Goal: Task Accomplishment & Management: Manage account settings

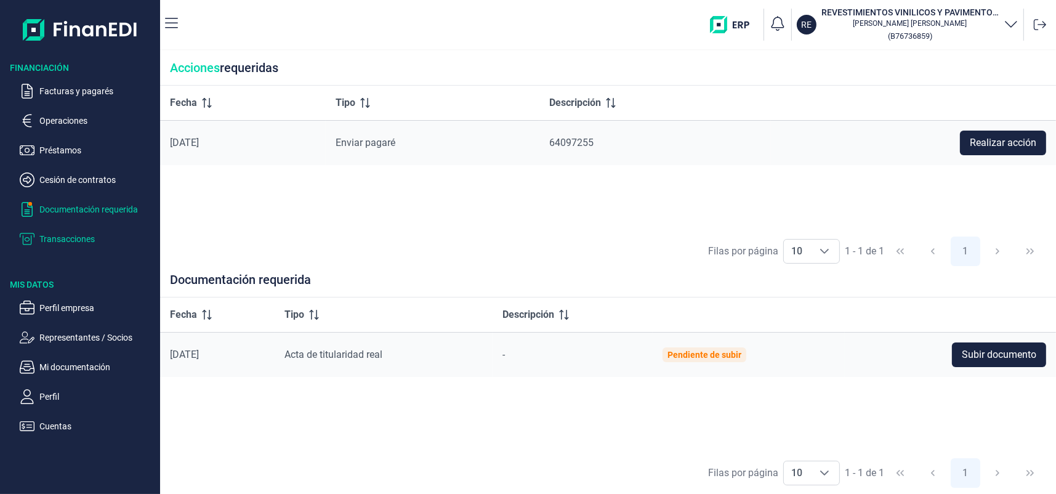
click at [75, 238] on p "Transacciones" at bounding box center [97, 238] width 116 height 15
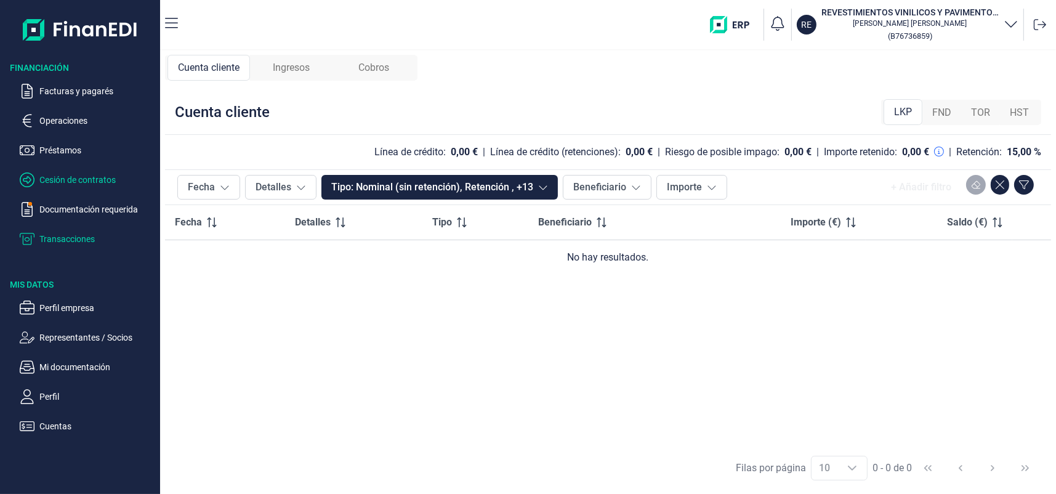
click at [68, 182] on p "Cesión de contratos" at bounding box center [97, 179] width 116 height 15
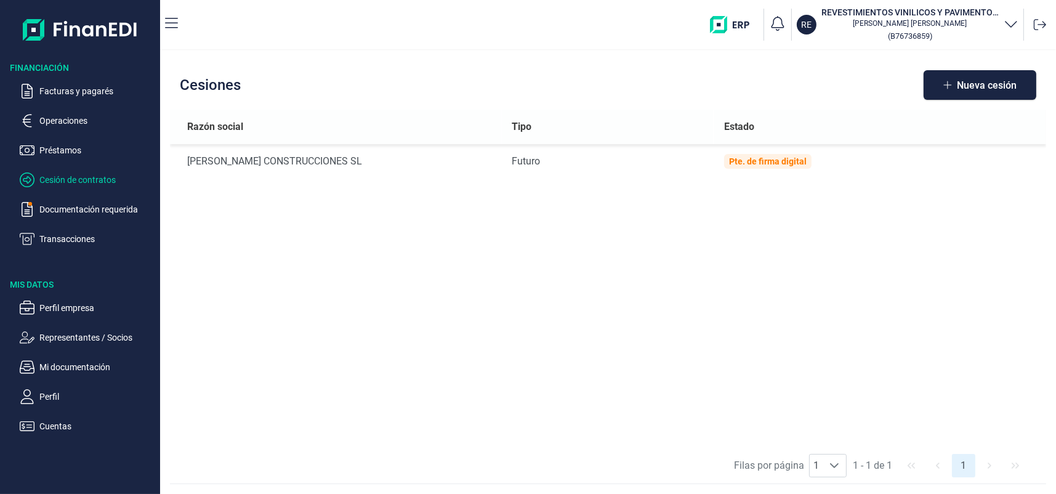
drag, startPoint x: 68, startPoint y: 182, endPoint x: 605, endPoint y: 251, distance: 541.3
click at [605, 251] on div "Razón social Tipo Estado [PERSON_NAME] CONSTRUCCIONES SL Futuro Pte. de firma d…" at bounding box center [608, 279] width 876 height 338
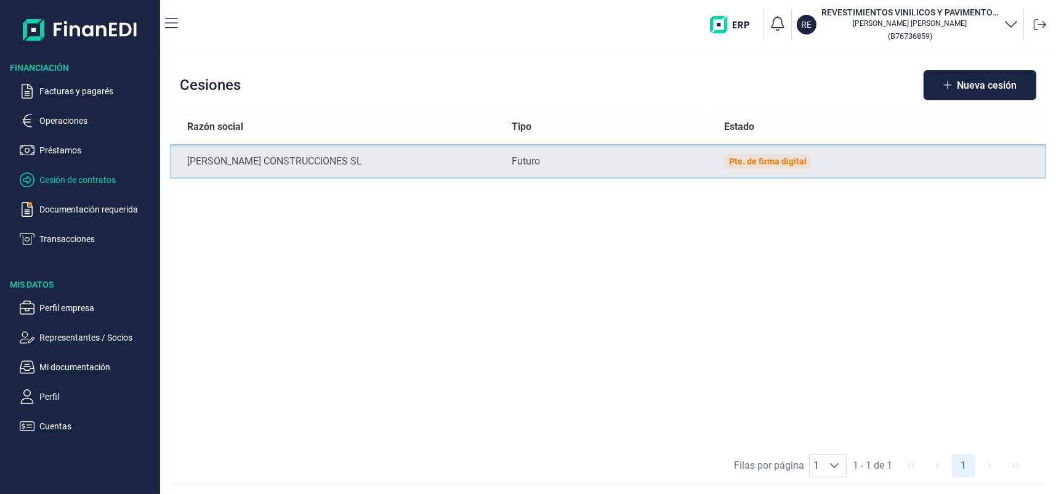
click at [767, 159] on div "Pte. de firma digital" at bounding box center [768, 161] width 78 height 10
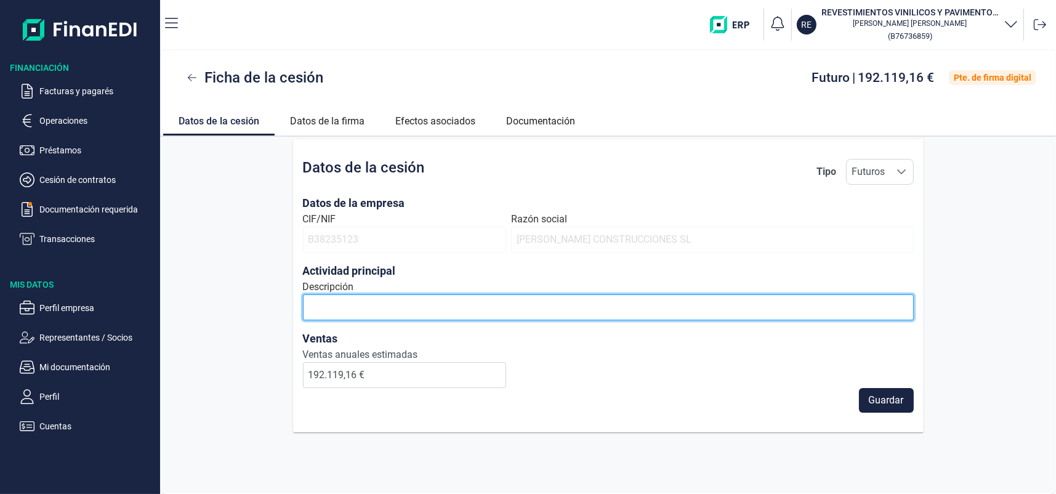
drag, startPoint x: 340, startPoint y: 290, endPoint x: 328, endPoint y: 301, distance: 16.1
click at [328, 301] on input "Descripción" at bounding box center [608, 307] width 611 height 26
type input "construccion"
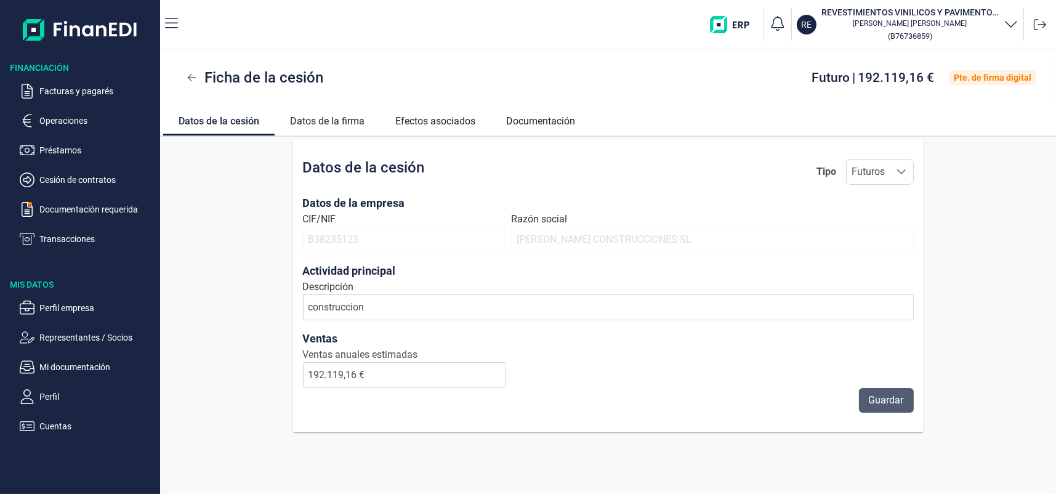
click at [876, 389] on button "Guardar" at bounding box center [886, 400] width 55 height 25
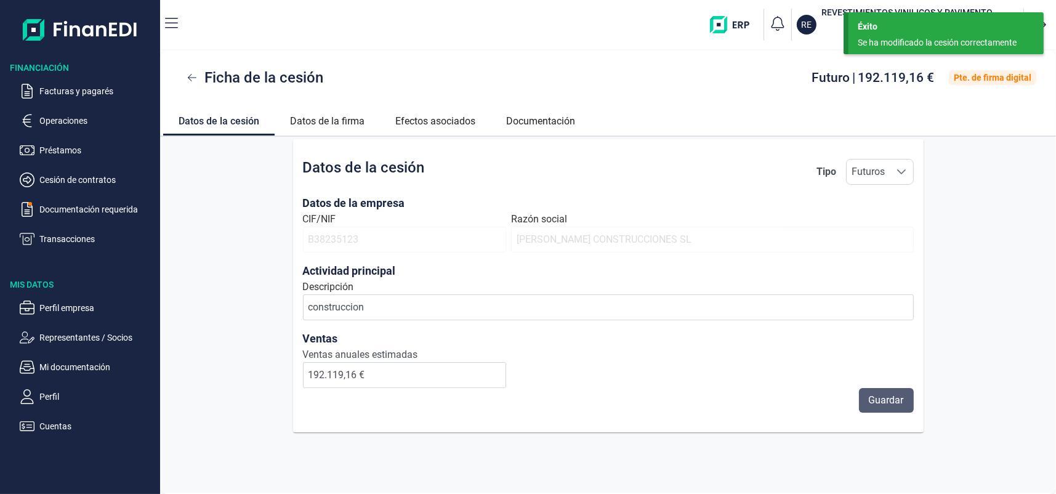
click at [896, 399] on span "Guardar" at bounding box center [886, 400] width 35 height 15
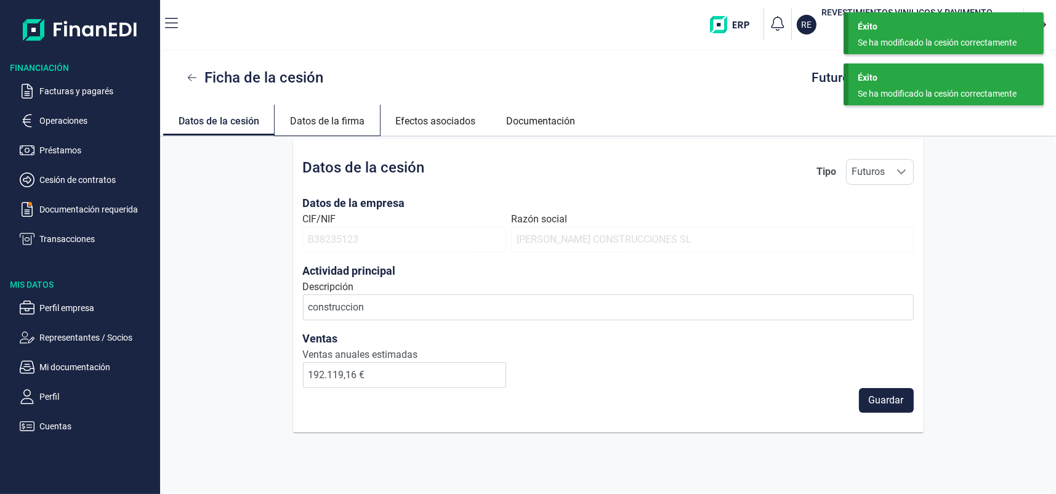
click at [327, 118] on link "Datos de la firma" at bounding box center [327, 120] width 105 height 30
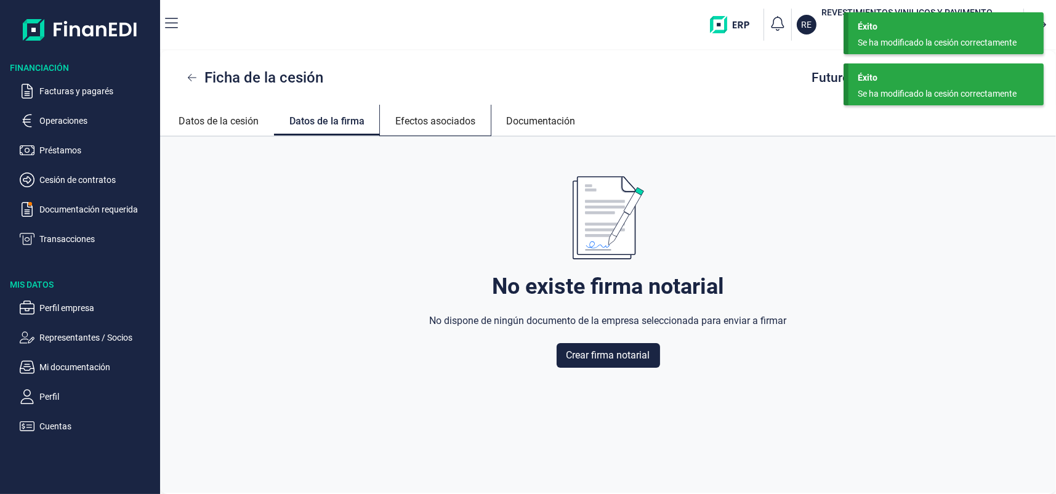
click at [414, 123] on link "Efectos asociados" at bounding box center [435, 120] width 111 height 30
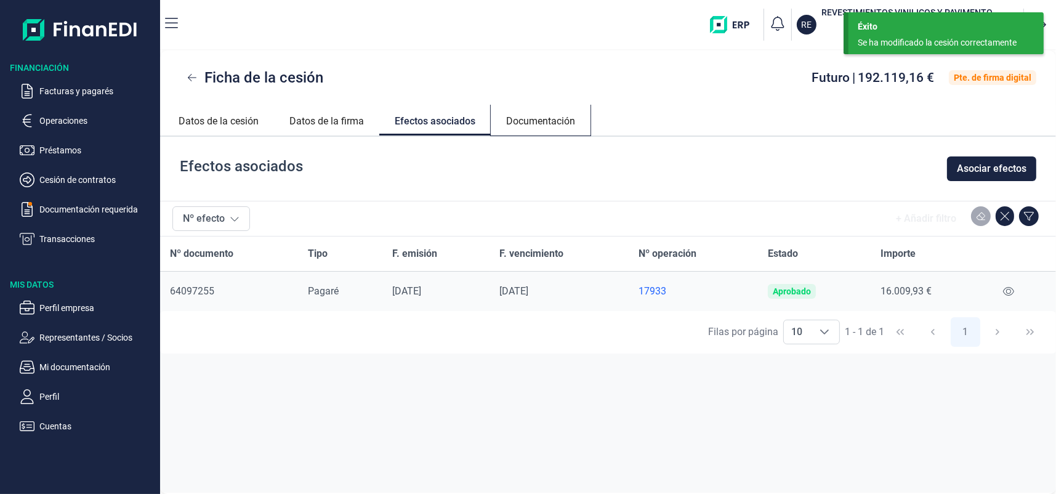
click at [558, 125] on link "Documentación" at bounding box center [541, 120] width 100 height 30
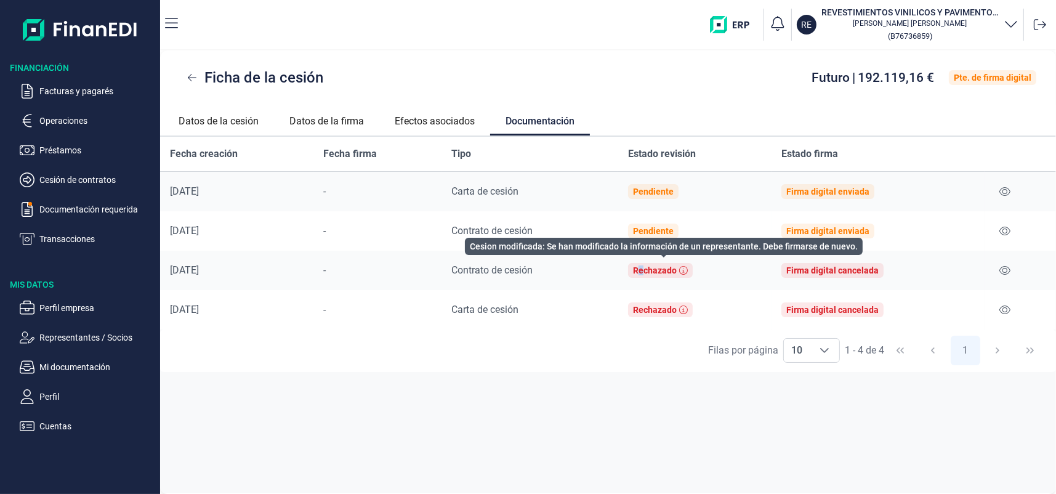
drag, startPoint x: 664, startPoint y: 275, endPoint x: 643, endPoint y: 271, distance: 21.9
click at [643, 271] on div "Rechazado" at bounding box center [655, 270] width 44 height 10
click at [679, 271] on icon at bounding box center [683, 270] width 9 height 9
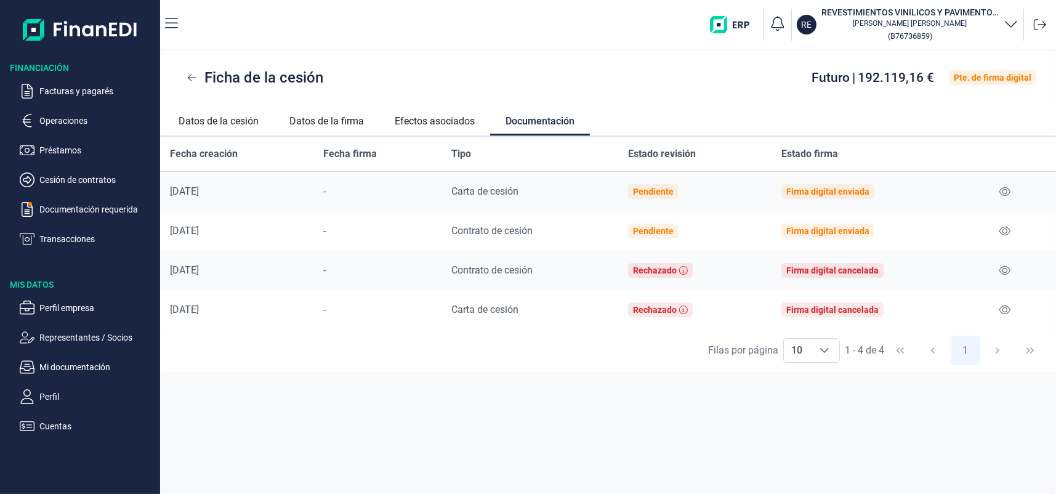
click at [848, 268] on div "Firma digital cancelada" at bounding box center [832, 270] width 92 height 10
click at [1005, 268] on icon at bounding box center [1004, 270] width 11 height 9
click at [86, 366] on p "Mi documentación" at bounding box center [97, 367] width 116 height 15
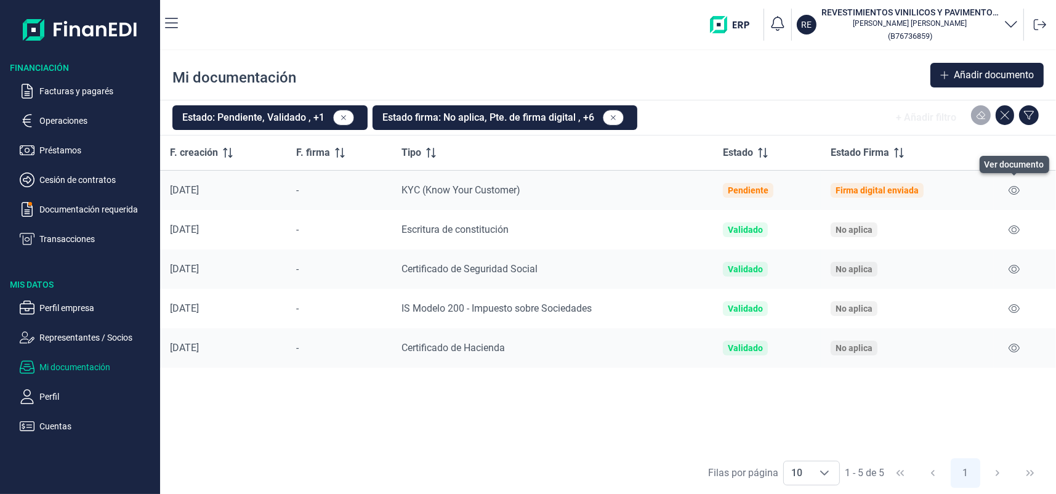
drag, startPoint x: 1015, startPoint y: 190, endPoint x: 1035, endPoint y: 204, distance: 25.1
click at [1035, 204] on td at bounding box center [1025, 191] width 62 height 40
click at [896, 189] on div "Firma digital enviada" at bounding box center [876, 190] width 83 height 10
click at [199, 188] on div "[DATE]" at bounding box center [223, 190] width 107 height 12
drag, startPoint x: 575, startPoint y: 188, endPoint x: 608, endPoint y: 191, distance: 32.8
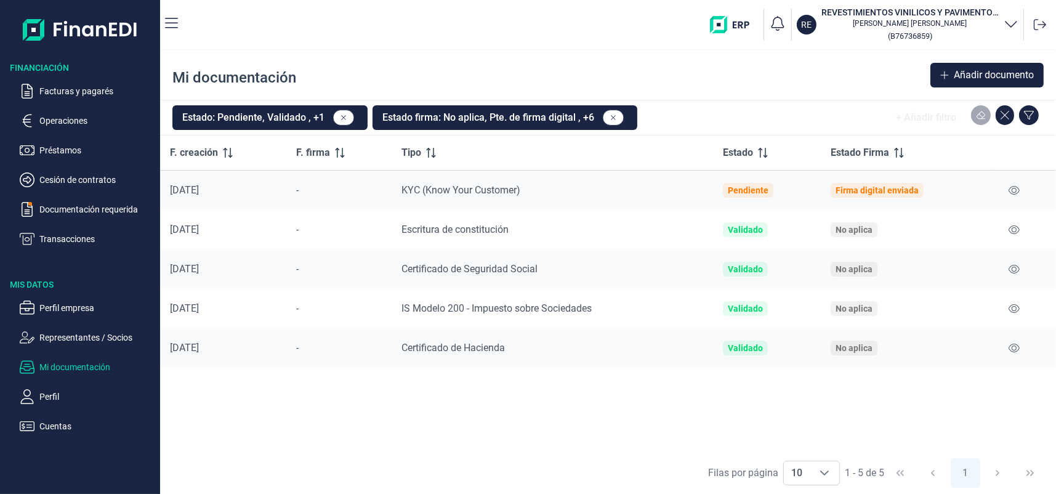
click at [584, 189] on td "KYC (Know Your Customer)" at bounding box center [553, 191] width 322 height 40
click at [1004, 191] on button at bounding box center [1014, 190] width 21 height 20
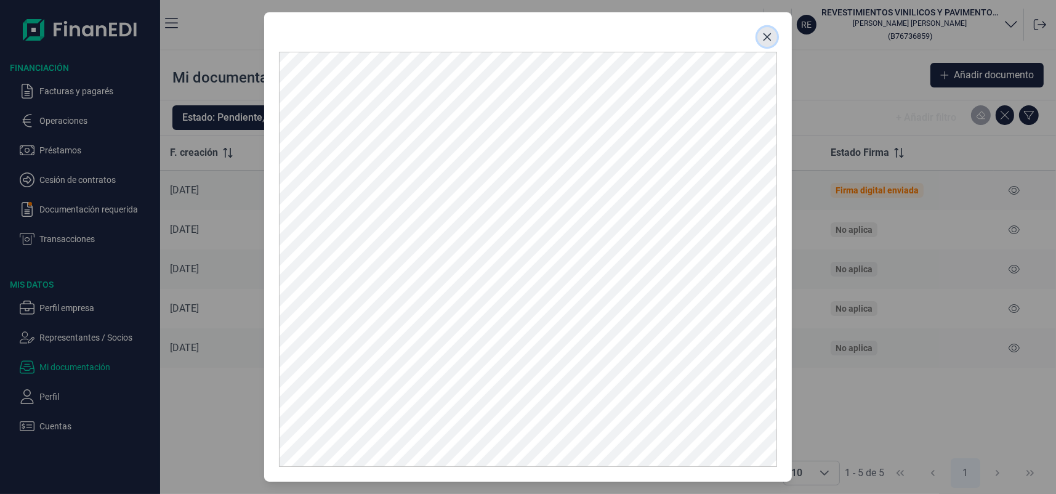
click at [758, 31] on button "Close" at bounding box center [767, 37] width 20 height 20
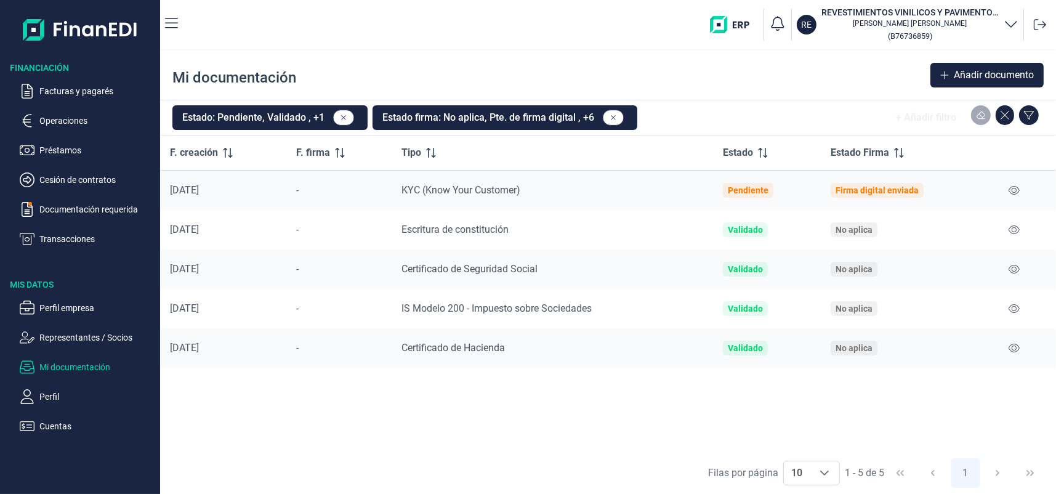
click at [877, 191] on div "Firma digital enviada" at bounding box center [876, 190] width 83 height 10
click at [1004, 26] on icon "button" at bounding box center [1011, 23] width 15 height 15
